Goal: Transaction & Acquisition: Purchase product/service

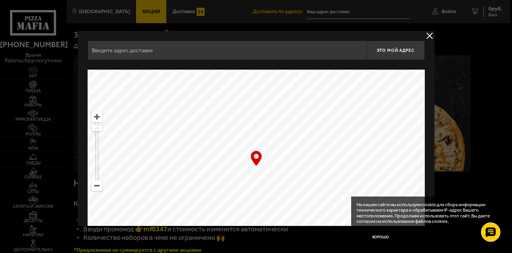
click at [246, 51] on input "text" at bounding box center [227, 50] width 279 height 19
paste input "[STREET_ADDRESS] 354"
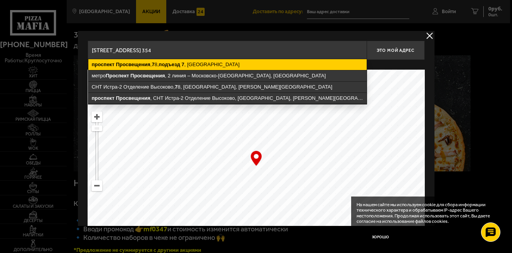
click at [242, 64] on ymaps "проспект Просвещения , 7 8, подъезд 7 , Санкт-Петербург" at bounding box center [227, 64] width 278 height 11
type input "Санкт-Петербург, проспект Просвещения, 78, подъезд 7"
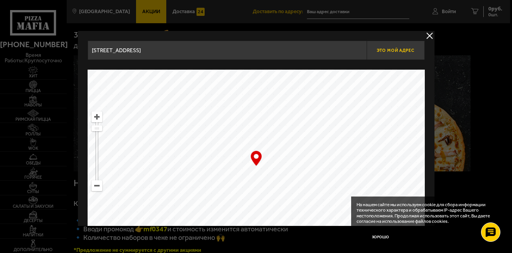
click at [394, 51] on span "Это мой адрес" at bounding box center [395, 50] width 37 height 5
type input "проспект Просвещения, 78, подъезд 7"
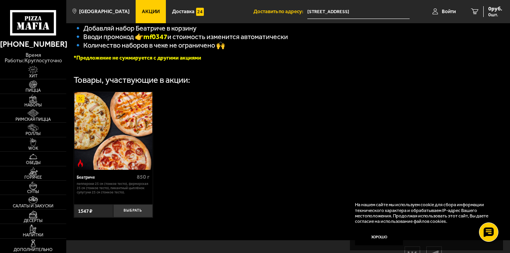
scroll to position [236, 0]
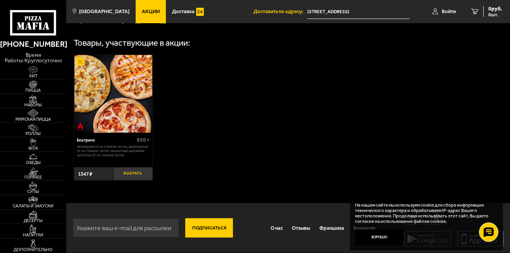
click at [138, 168] on button "Выбрать" at bounding box center [133, 173] width 40 height 13
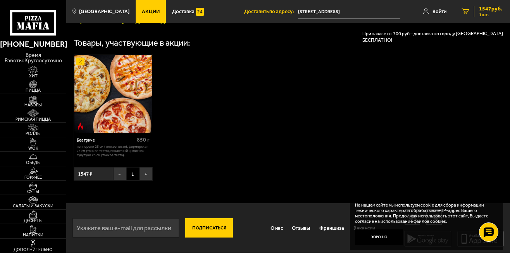
click at [483, 8] on span "1547 руб." at bounding box center [490, 8] width 23 height 5
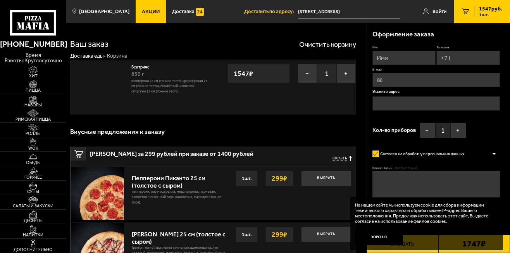
type input "проспект Просвещения, 78, подъезд 7"
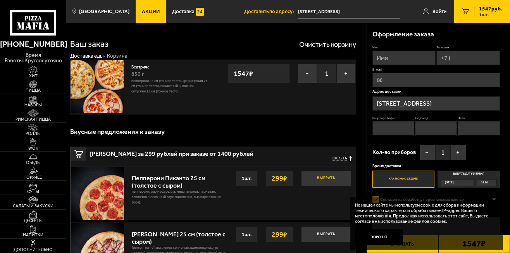
click at [307, 172] on button "Выбрать" at bounding box center [326, 178] width 50 height 15
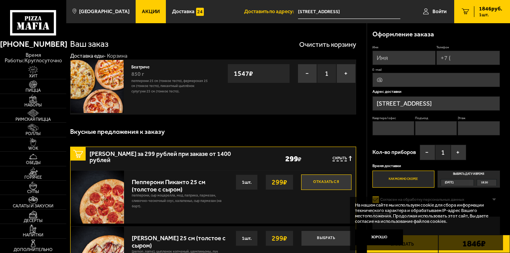
scroll to position [66, 0]
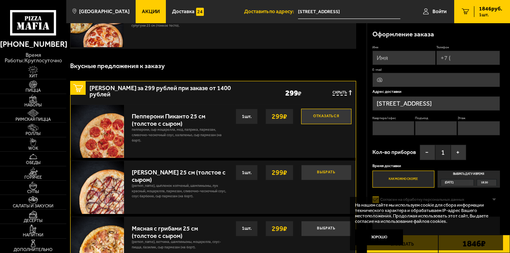
click at [317, 177] on button "Выбрать" at bounding box center [326, 172] width 50 height 15
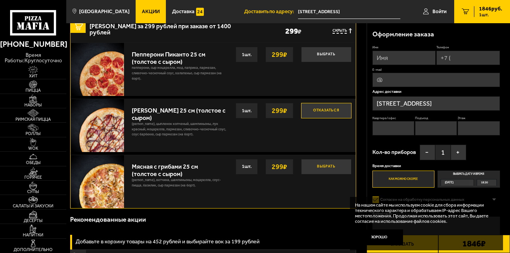
click at [322, 172] on button "Выбрать" at bounding box center [326, 166] width 50 height 15
click at [406, 60] on input "Имя" at bounding box center [403, 58] width 63 height 14
paste input "Олга"
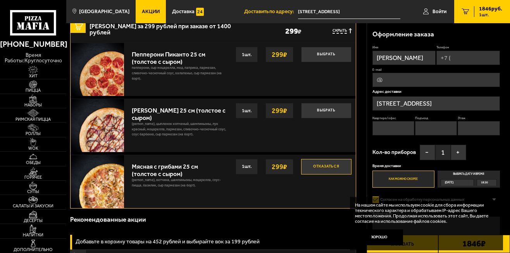
type input "Олга"
click at [454, 53] on input "Телефон" at bounding box center [467, 58] width 63 height 14
paste input "+7 (911) 270-61-28"
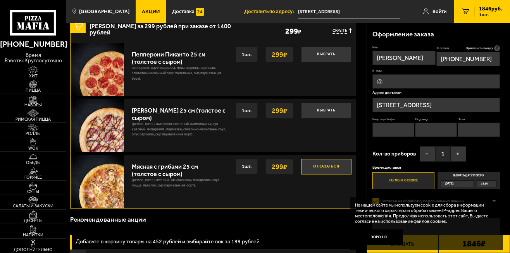
type input "+7 (911) 270-61-28"
click at [451, 81] on input "E-mail" at bounding box center [435, 81] width 127 height 14
paste input "MOKRINSKAYA80@BK.RU"
type input "MOKRINSKAYA80@BK.RU"
click at [398, 126] on input "Квартира / офис" at bounding box center [393, 130] width 42 height 14
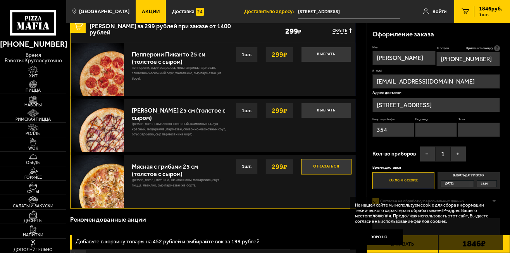
type input "354"
click at [431, 127] on input "Подъезд" at bounding box center [436, 130] width 42 height 14
type input "7"
drag, startPoint x: 477, startPoint y: 125, endPoint x: 470, endPoint y: 124, distance: 7.1
click at [477, 125] on input "Этаж" at bounding box center [479, 130] width 42 height 14
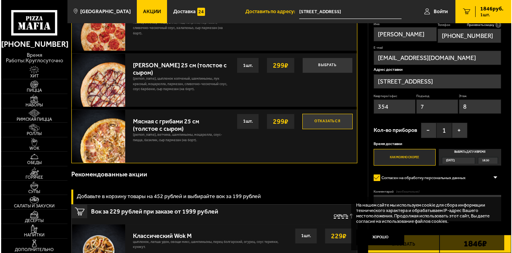
scroll to position [190, 0]
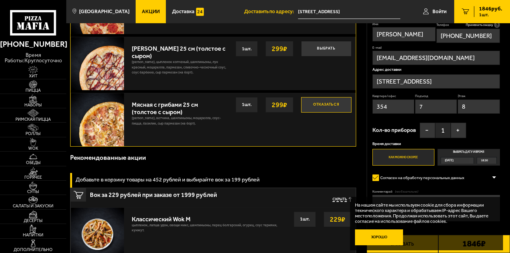
type input "8"
click at [386, 236] on button "Хорошо" at bounding box center [379, 238] width 48 height 16
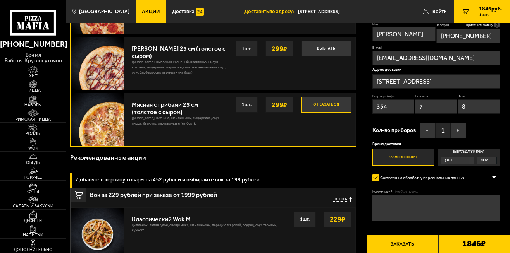
click at [412, 241] on button "Заказать" at bounding box center [403, 244] width 72 height 18
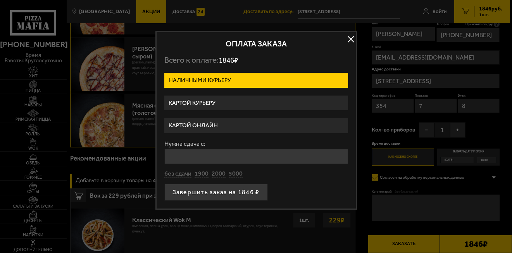
click at [298, 69] on div "Оплата заказа Всего к оплате: 1846 ₽ Наличными курьеру Картой курьеру Картой он…" at bounding box center [255, 120] width 201 height 179
click at [296, 76] on label "Наличными курьеру" at bounding box center [256, 80] width 184 height 15
click at [0, 0] on input "Наличными курьеру" at bounding box center [0, 0] width 0 height 0
click at [236, 174] on button "5000" at bounding box center [236, 174] width 14 height 9
type input "5000"
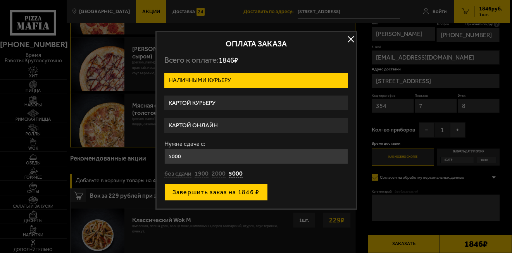
click at [242, 193] on button "Завершить заказ на 1846 ₽" at bounding box center [215, 192] width 103 height 17
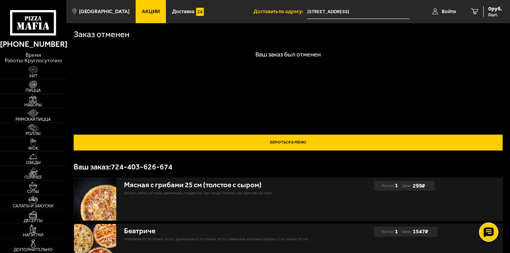
scroll to position [79, 0]
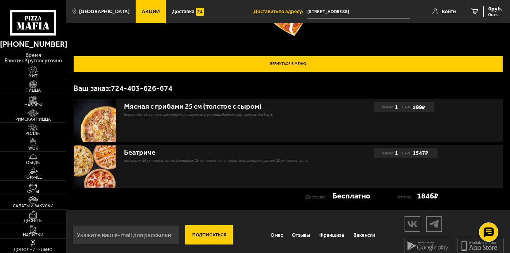
click at [307, 67] on link "Вернуться в меню" at bounding box center [288, 64] width 429 height 16
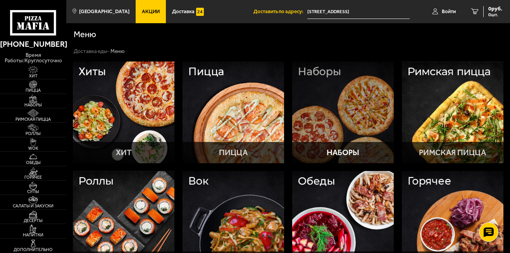
click at [337, 96] on div at bounding box center [343, 113] width 102 height 102
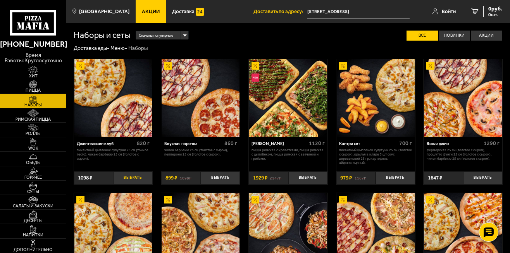
click at [139, 182] on button "Выбрать" at bounding box center [133, 178] width 40 height 13
click at [223, 179] on button "Выбрать" at bounding box center [221, 178] width 40 height 13
click at [302, 182] on button "Выбрать" at bounding box center [308, 178] width 40 height 13
click at [224, 179] on button "Выбрать" at bounding box center [221, 178] width 40 height 13
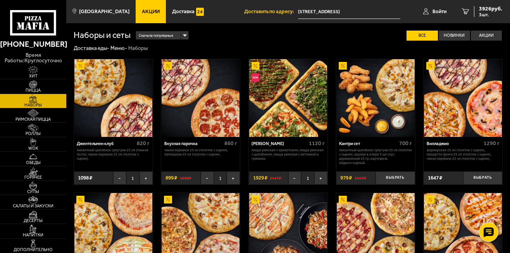
click at [225, 180] on span "1" at bounding box center [220, 178] width 13 height 13
click at [493, 7] on span "3926 руб." at bounding box center [490, 8] width 23 height 5
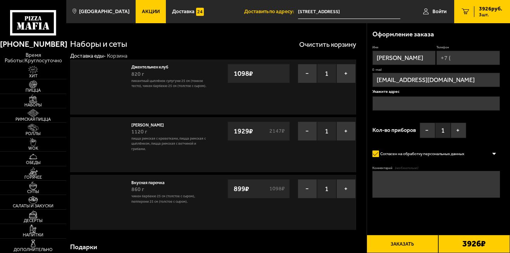
type input "проспект Просвещения, 78, подъезд 7"
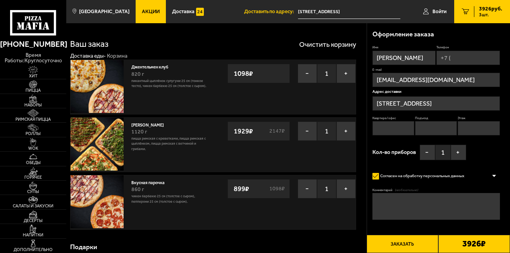
click at [408, 129] on input "Квартира / офис" at bounding box center [393, 128] width 42 height 14
type input "354"
click at [424, 132] on input "Подъезд" at bounding box center [436, 128] width 42 height 14
type input "7"
click at [479, 123] on input "Этаж" at bounding box center [479, 128] width 42 height 14
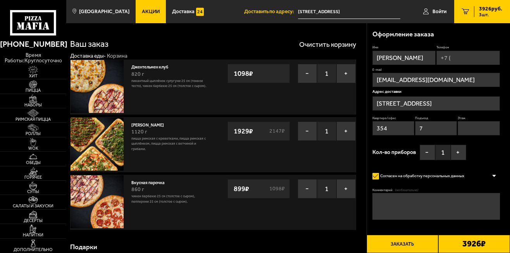
type input "8"
click at [458, 152] on button "+" at bounding box center [458, 152] width 15 height 15
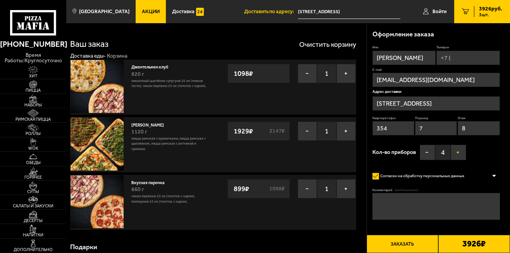
click at [458, 152] on button "+" at bounding box center [458, 152] width 15 height 15
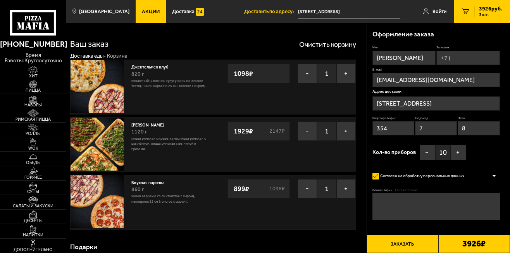
click at [451, 212] on textarea "Комментарий (необязательно)" at bounding box center [435, 206] width 127 height 27
click at [422, 244] on button "Заказать" at bounding box center [403, 244] width 72 height 18
click at [465, 62] on input "Телефон" at bounding box center [467, 58] width 63 height 14
paste input "+7 (911) 270-61-28"
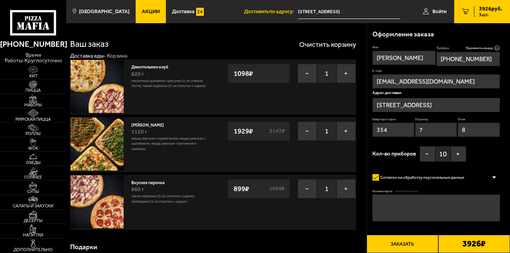
type input "+7 (911) 270-61-28"
click at [421, 243] on button "Заказать" at bounding box center [403, 244] width 72 height 18
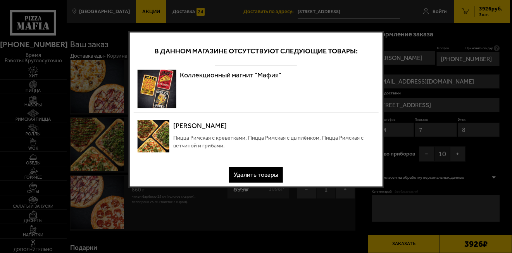
click at [264, 170] on button "Удалить товары" at bounding box center [256, 174] width 54 height 15
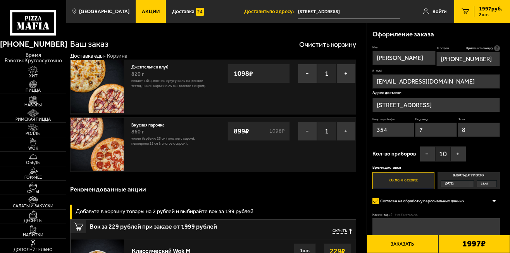
click at [402, 247] on button "Заказать" at bounding box center [403, 244] width 72 height 18
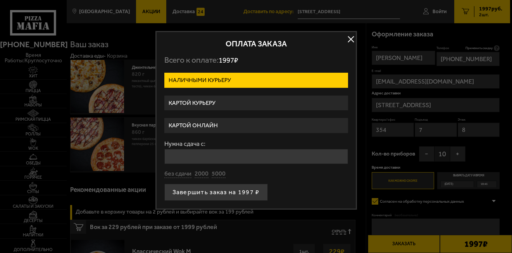
click at [277, 105] on label "Картой курьеру" at bounding box center [256, 103] width 184 height 15
click at [0, 0] on input "Картой курьеру" at bounding box center [0, 0] width 0 height 0
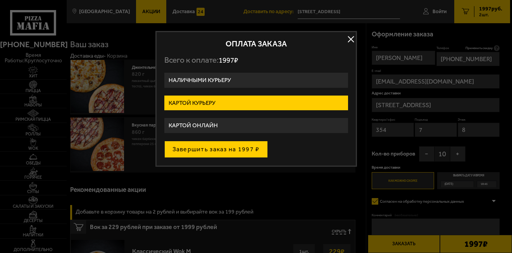
click at [254, 149] on button "Завершить заказ на 1997 ₽" at bounding box center [215, 149] width 103 height 17
